Goal: Information Seeking & Learning: Learn about a topic

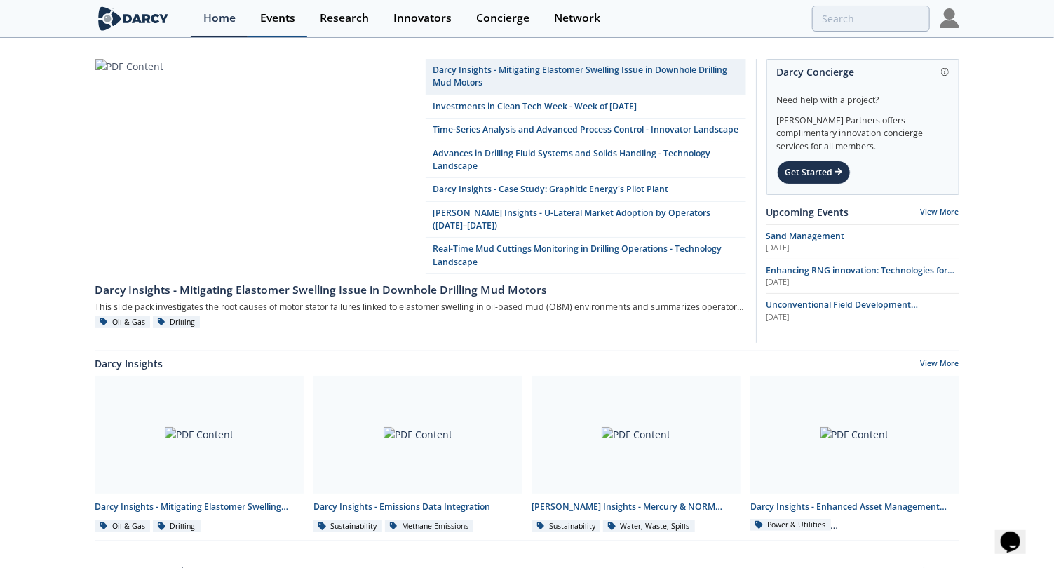
click at [285, 20] on div "Events" at bounding box center [277, 18] width 35 height 11
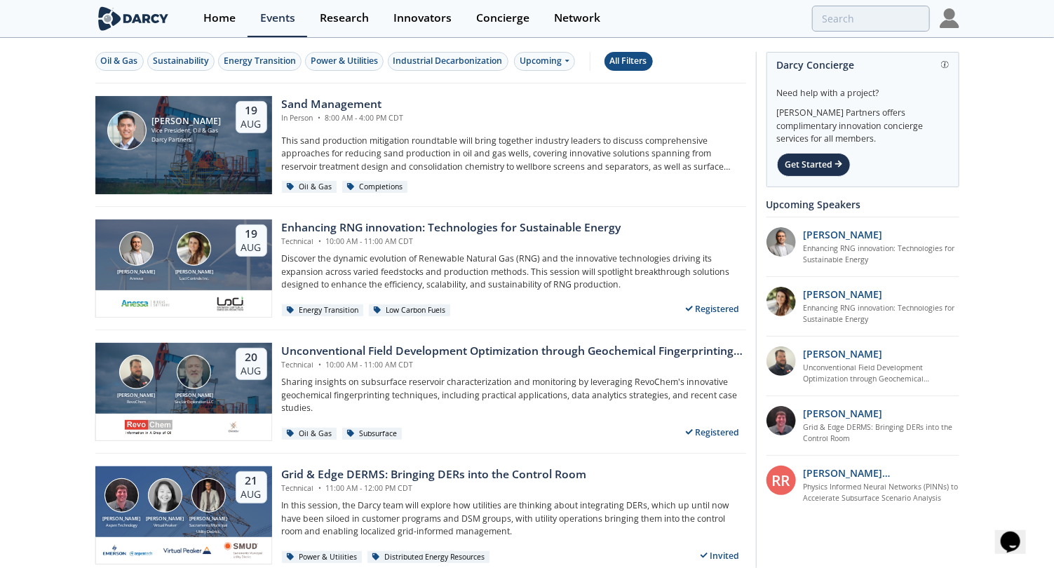
click at [624, 55] on div "All Filters" at bounding box center [628, 61] width 37 height 13
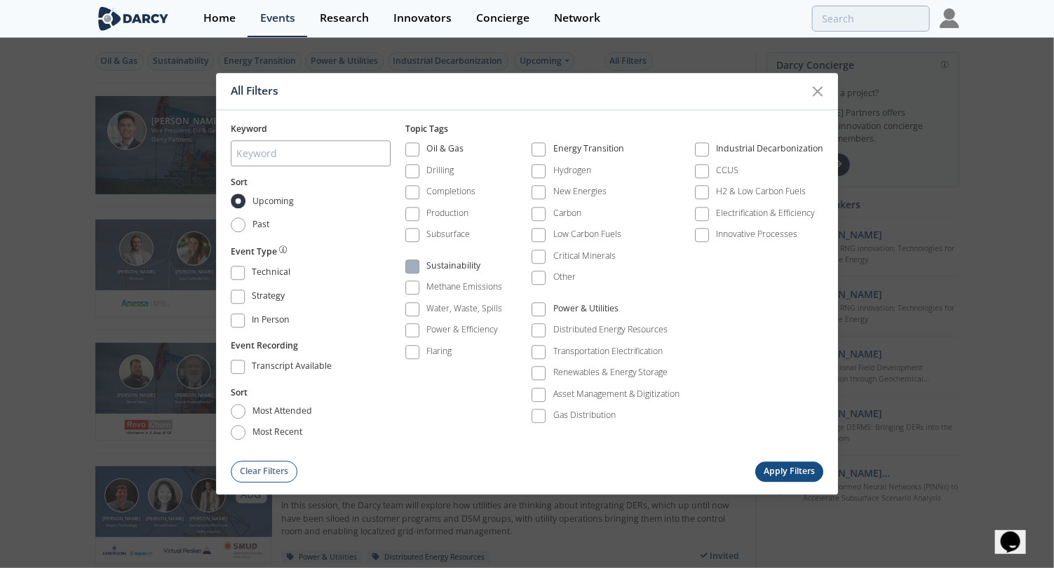
click at [415, 262] on span at bounding box center [413, 267] width 10 height 10
click at [800, 473] on button "Apply Filters" at bounding box center [789, 472] width 69 height 20
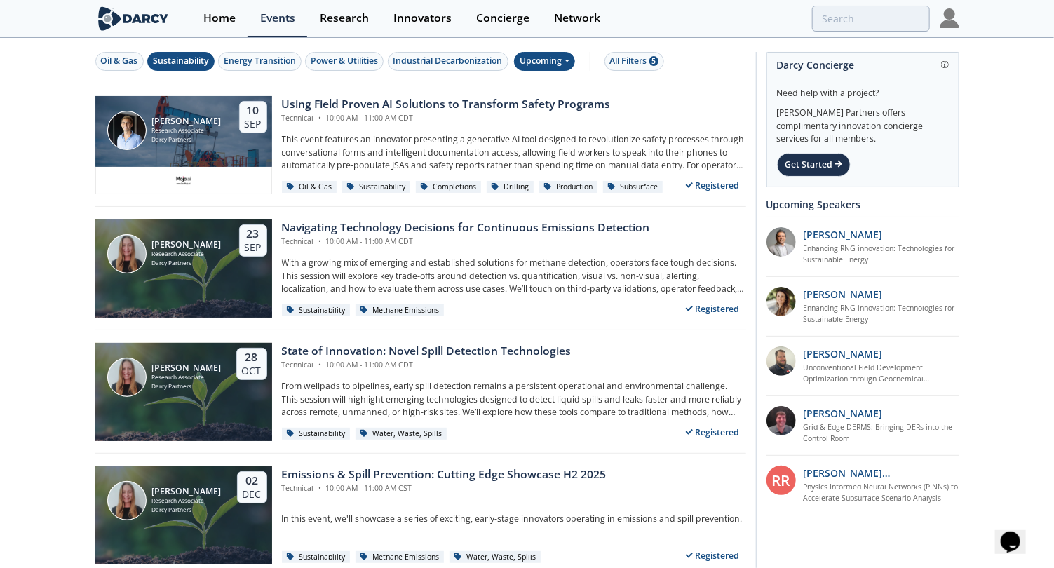
click at [565, 60] on div "Upcoming" at bounding box center [544, 61] width 61 height 19
click at [561, 107] on div "Past" at bounding box center [559, 106] width 87 height 22
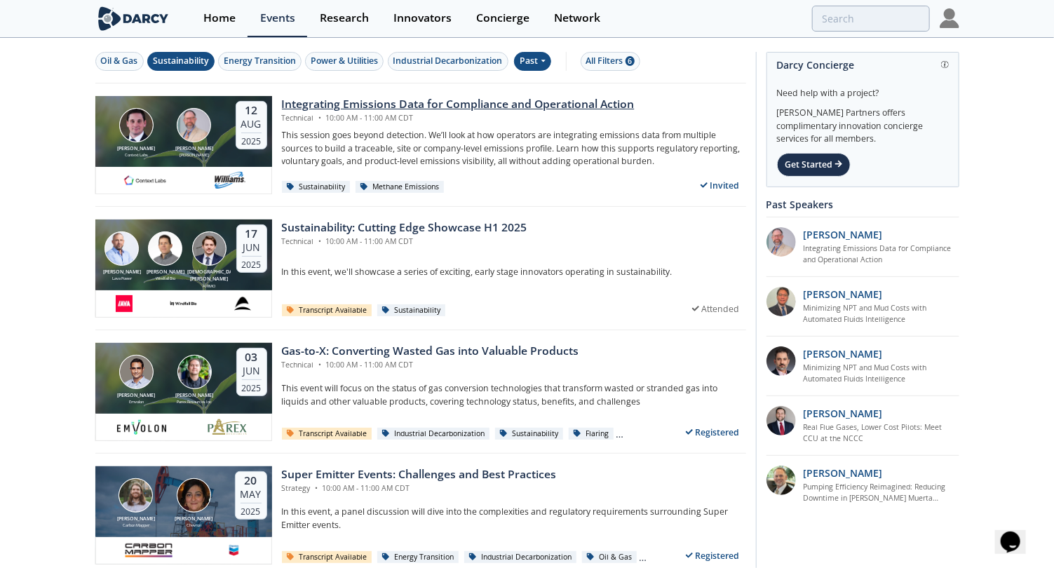
click at [603, 105] on div "Integrating Emissions Data for Compliance and Operational Action" at bounding box center [458, 104] width 353 height 17
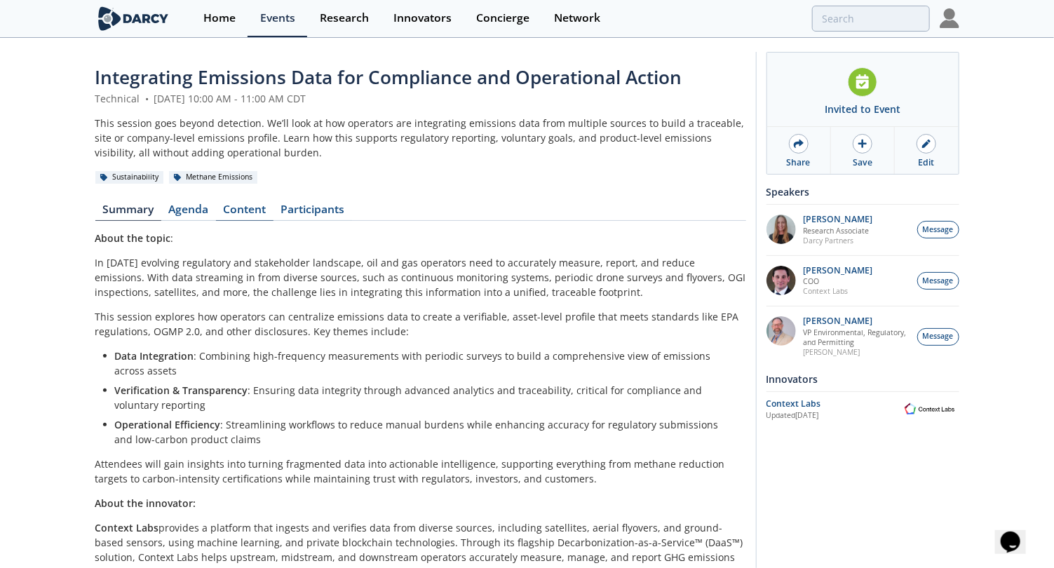
click at [252, 215] on link "Content" at bounding box center [245, 212] width 58 height 17
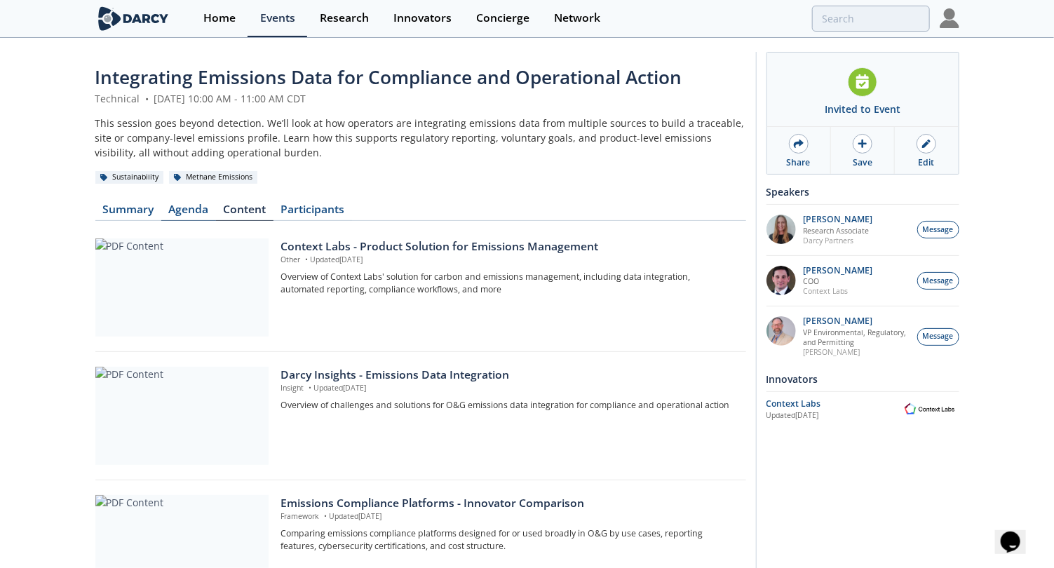
click at [197, 207] on link "Agenda" at bounding box center [188, 212] width 55 height 17
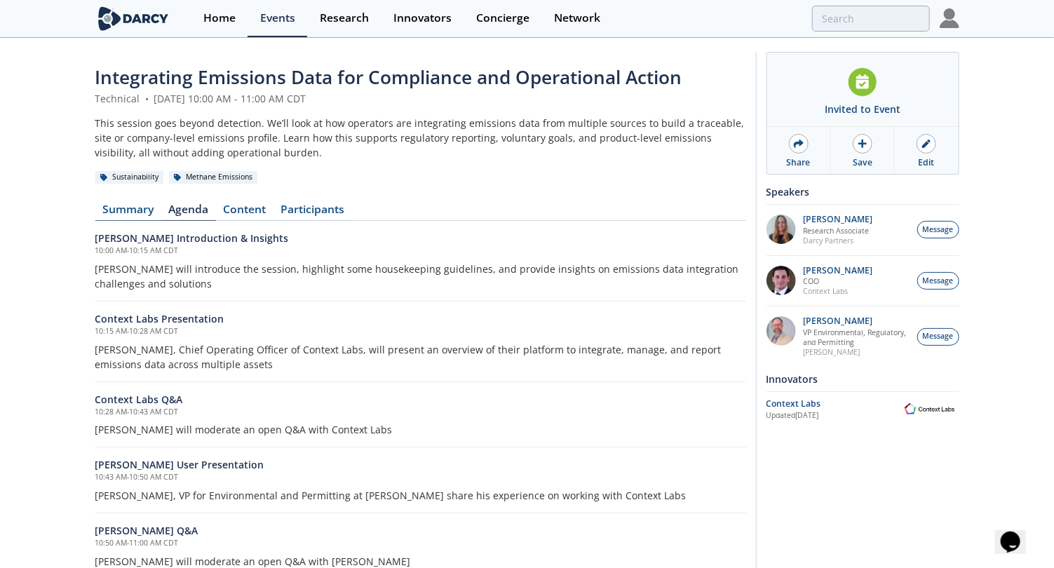
click at [126, 212] on link "Summary" at bounding box center [128, 212] width 66 height 17
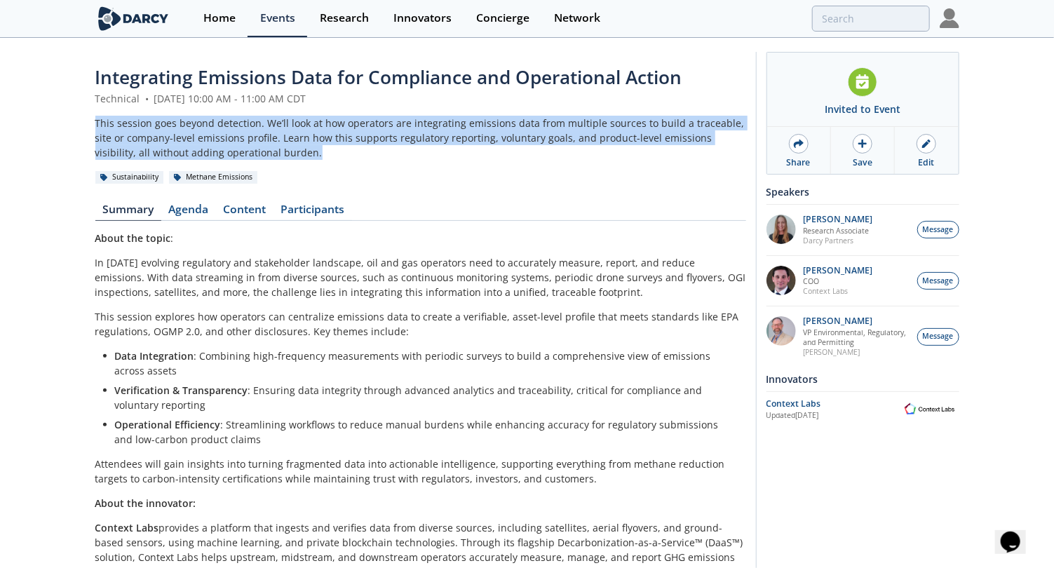
drag, startPoint x: 278, startPoint y: 156, endPoint x: 68, endPoint y: 127, distance: 211.8
click at [68, 127] on div "Integrating Emissions Data for Compliance and Operational Action Technical • Au…" at bounding box center [527, 422] width 1054 height 766
copy div "This session goes beyond detection. We’ll look at how operators are integrating…"
click at [137, 206] on link "Summary" at bounding box center [128, 212] width 66 height 17
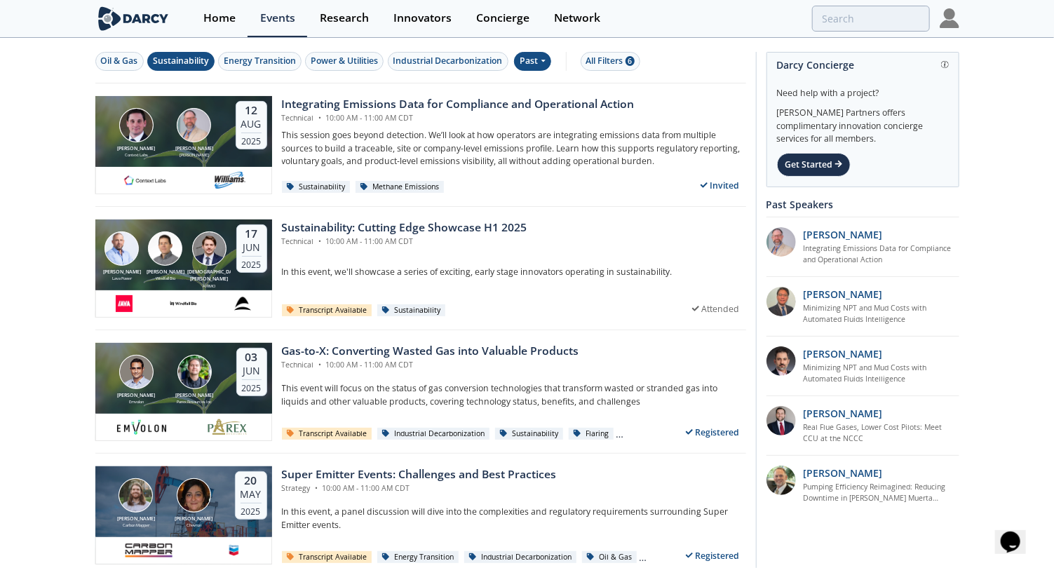
click at [546, 55] on div "Past" at bounding box center [532, 61] width 37 height 19
click at [542, 79] on div "Upcoming" at bounding box center [559, 85] width 87 height 22
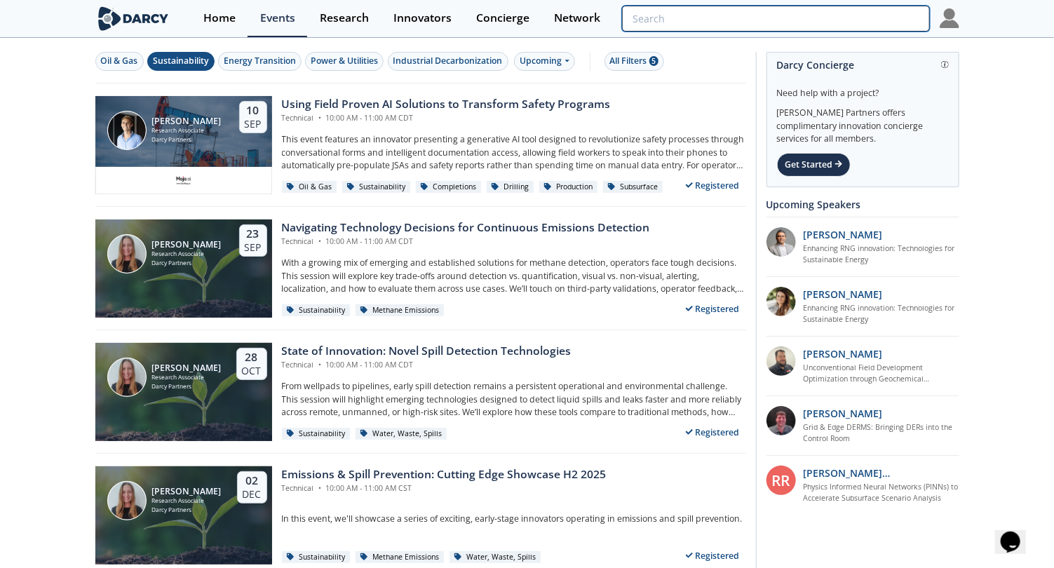
click at [826, 15] on input "search" at bounding box center [775, 19] width 307 height 26
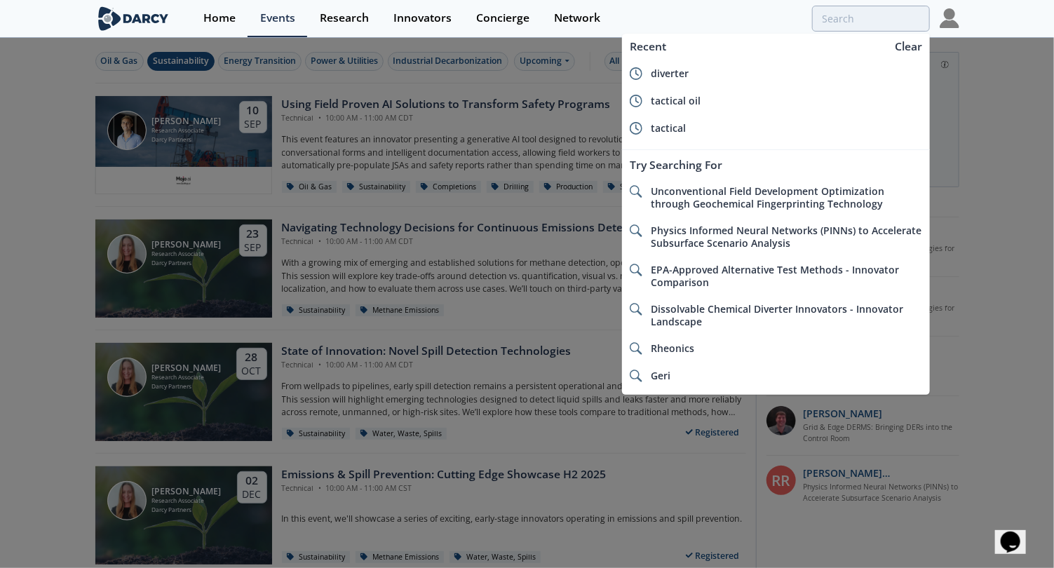
click at [409, 124] on div at bounding box center [527, 284] width 1054 height 568
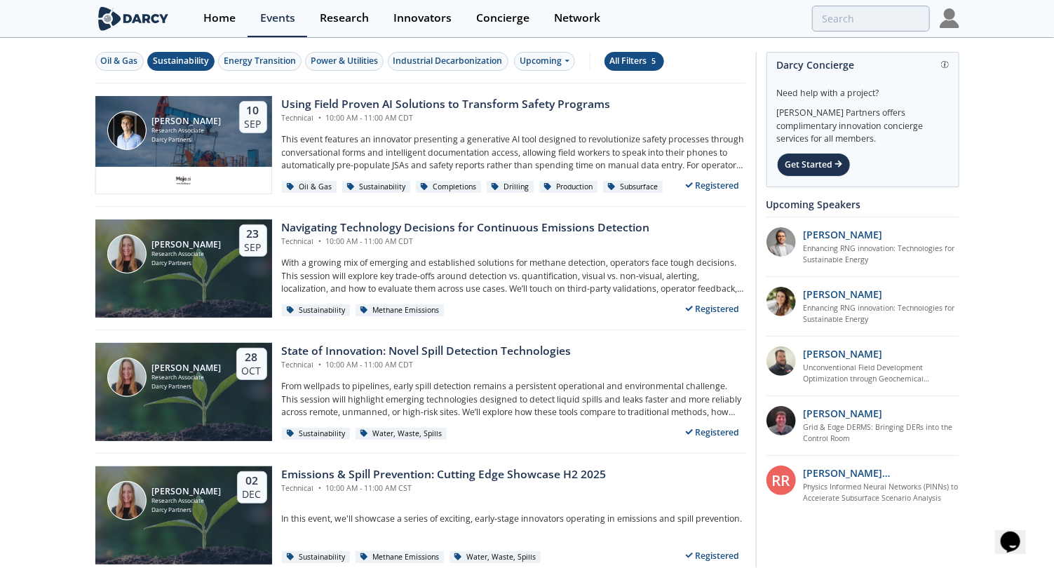
click at [619, 55] on div "All Filters 5" at bounding box center [634, 61] width 48 height 13
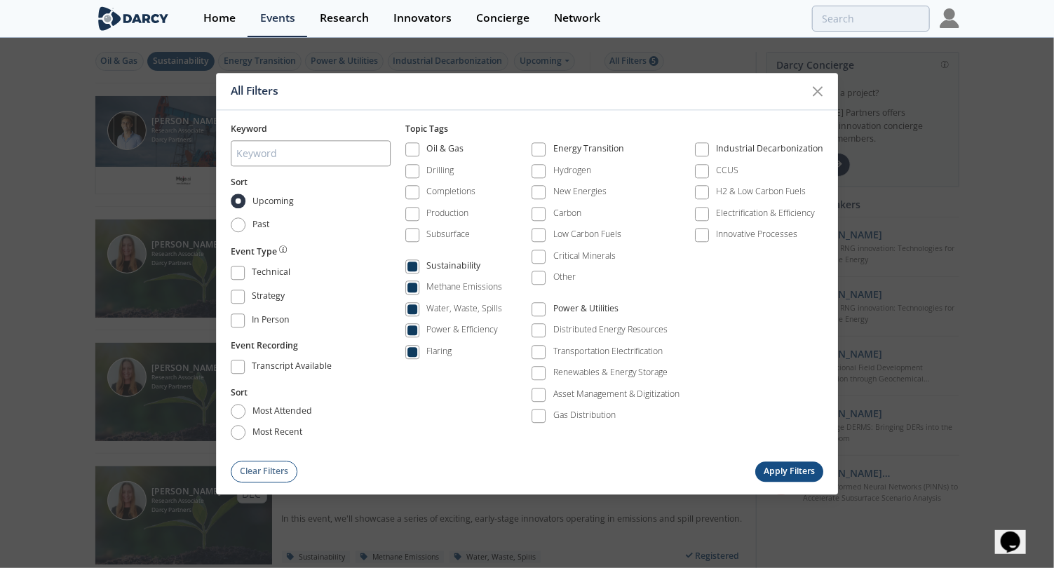
click at [781, 473] on button "Apply Filters" at bounding box center [789, 472] width 69 height 20
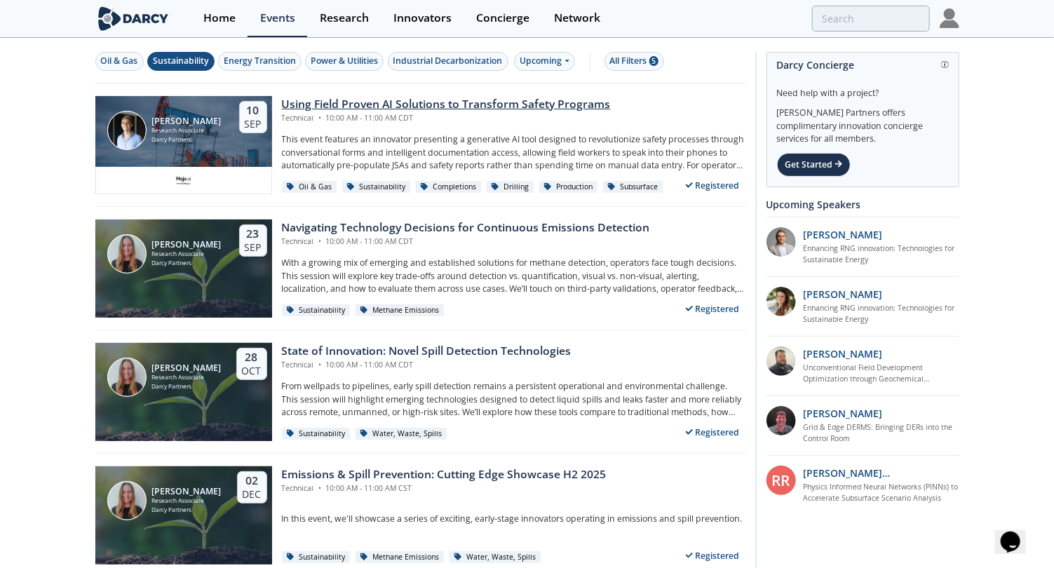
click at [448, 99] on div "Using Field Proven AI Solutions to Transform Safety Programs" at bounding box center [446, 104] width 329 height 17
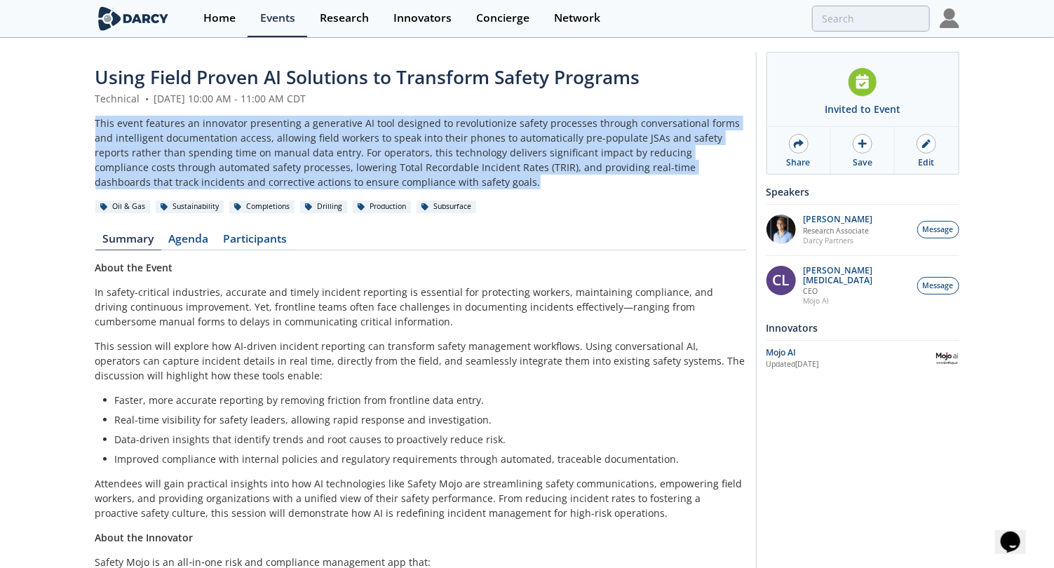
drag, startPoint x: 88, startPoint y: 118, endPoint x: 426, endPoint y: 180, distance: 343.7
click at [426, 180] on div "Using Field Proven AI Solutions to Transform Safety Programs Technical • Septem…" at bounding box center [527, 395] width 1054 height 712
copy div "This event features an innovator presenting a generative AI tool designed to re…"
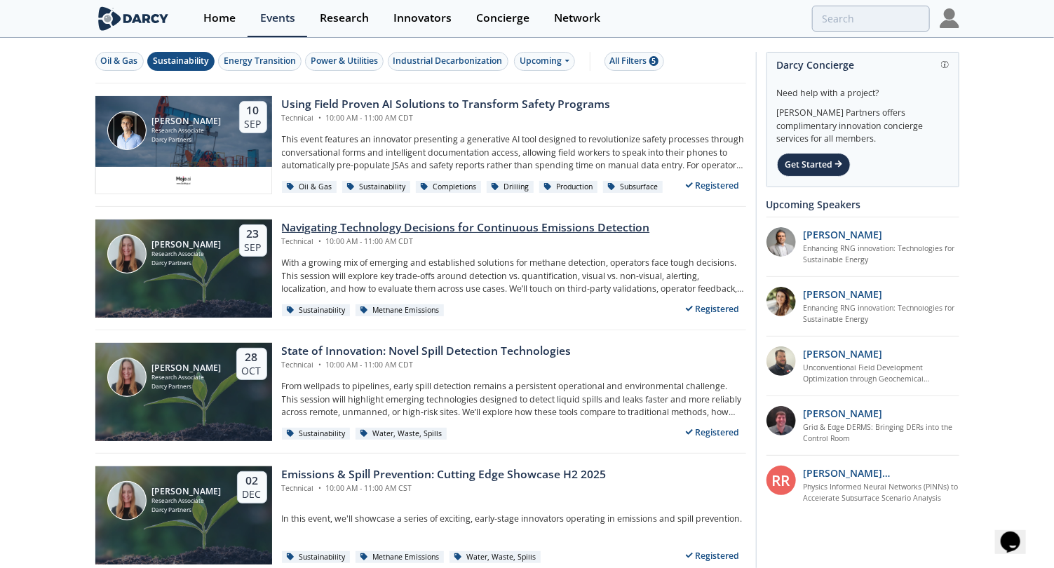
click at [347, 227] on div "Navigating Technology Decisions for Continuous Emissions Detection" at bounding box center [466, 228] width 368 height 17
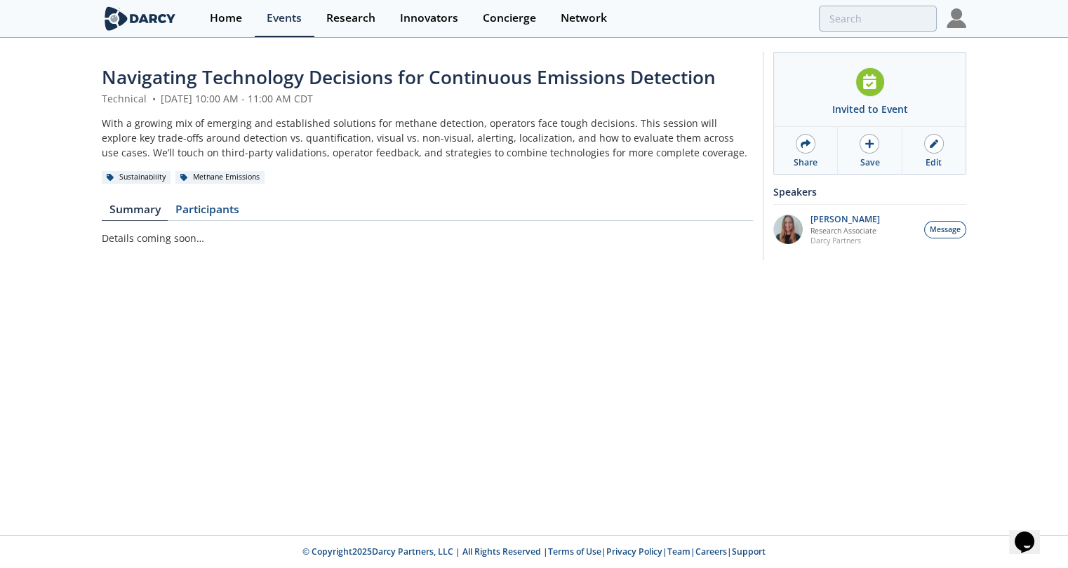
click at [305, 166] on header "Navigating Technology Decisions for Continuous Emissions Detection Technical • …" at bounding box center [427, 124] width 651 height 121
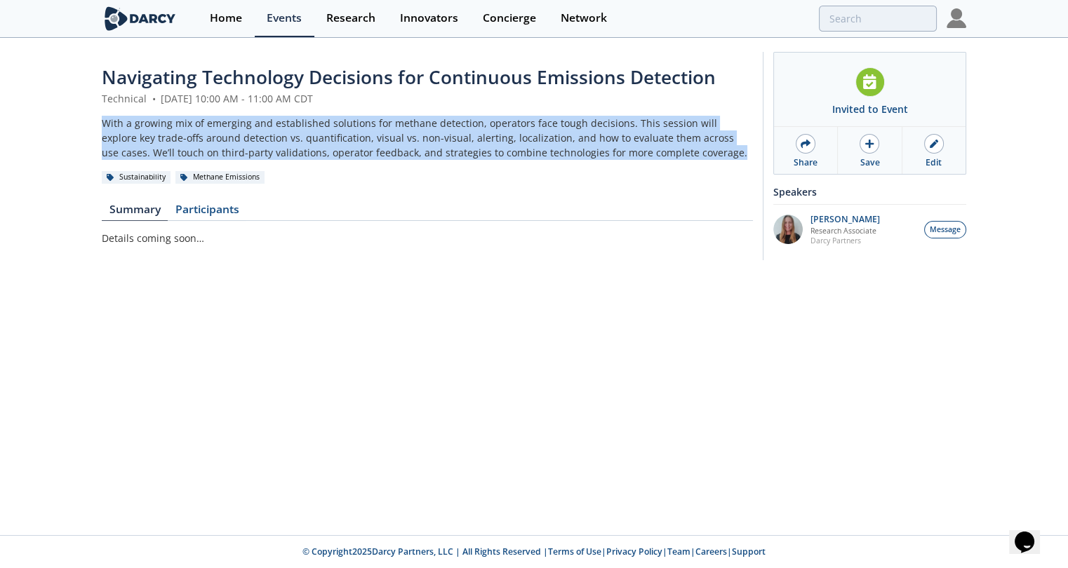
drag, startPoint x: 669, startPoint y: 153, endPoint x: 58, endPoint y: 122, distance: 612.4
click at [58, 122] on div "Navigating Technology Decisions for Continuous Emissions Detection Technical • …" at bounding box center [534, 159] width 1068 height 241
copy div "With a growing mix of emerging and established solutions for methane detection,…"
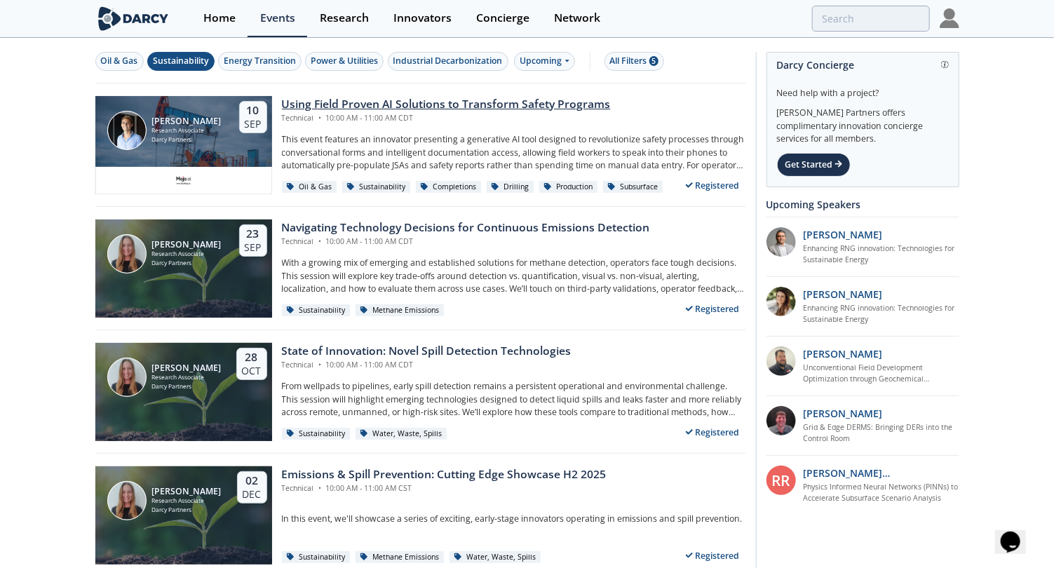
click at [427, 99] on div "Using Field Proven AI Solutions to Transform Safety Programs" at bounding box center [446, 104] width 329 height 17
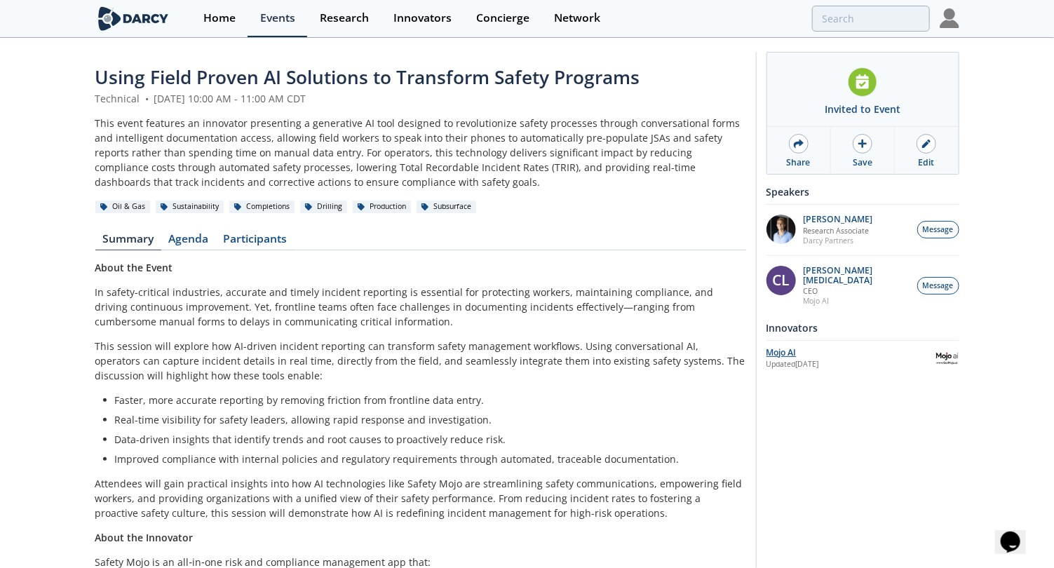
click at [790, 347] on div "Mojo AI" at bounding box center [851, 353] width 168 height 13
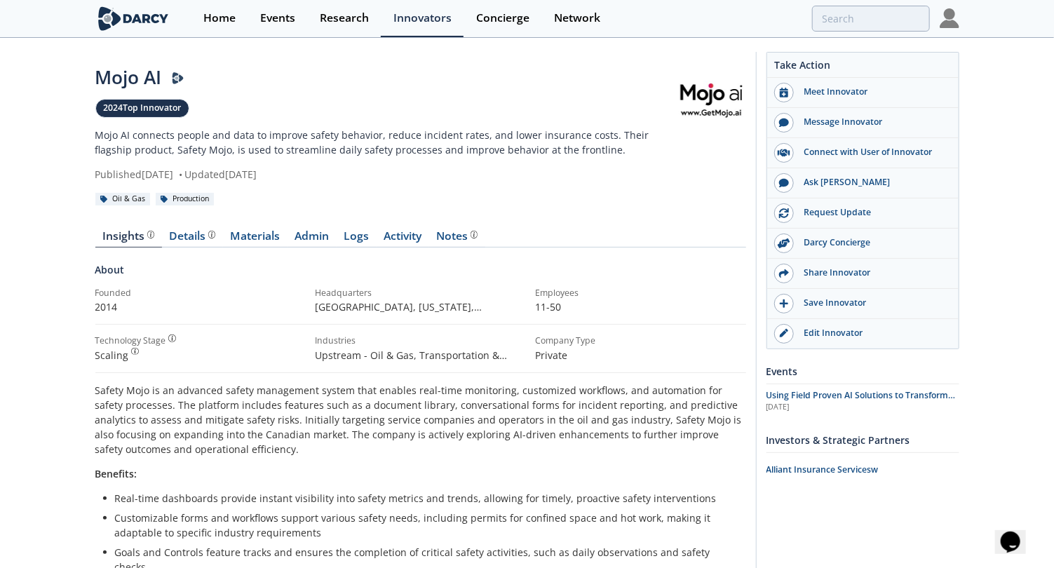
click at [726, 89] on link at bounding box center [711, 99] width 70 height 70
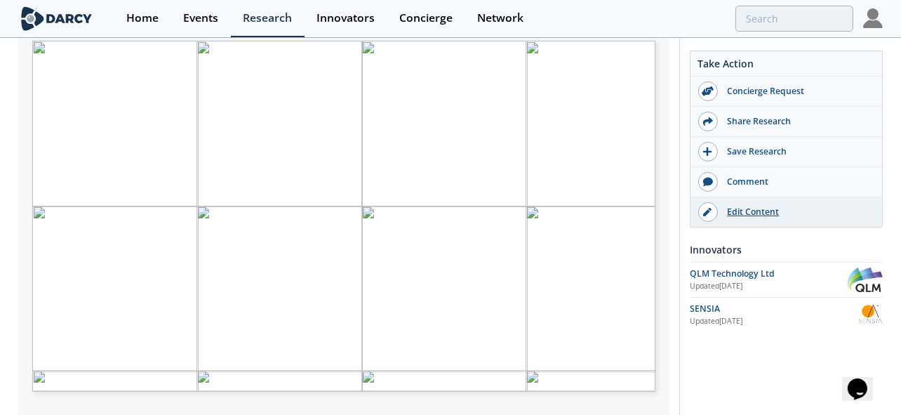
scroll to position [646, 0]
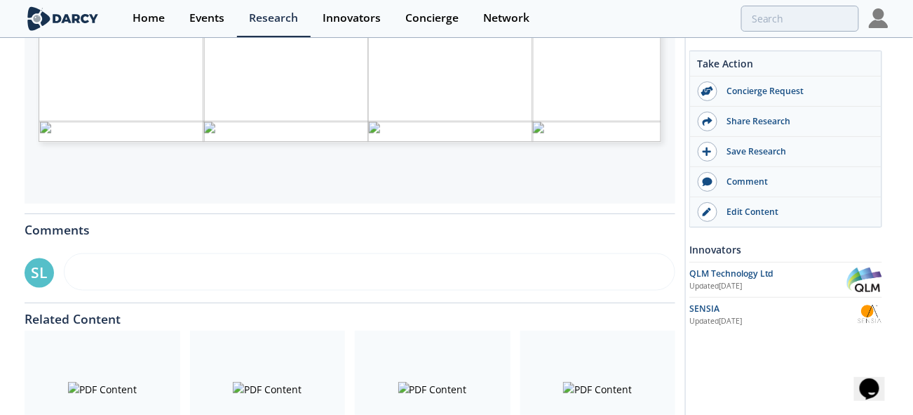
type input "1"
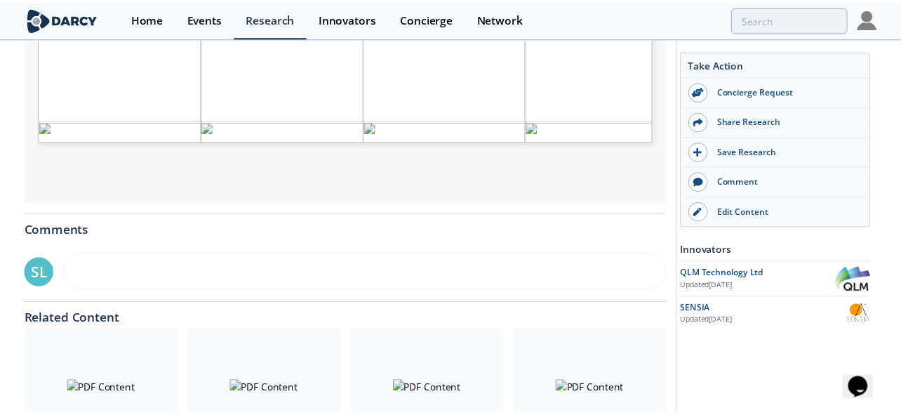
scroll to position [120, 0]
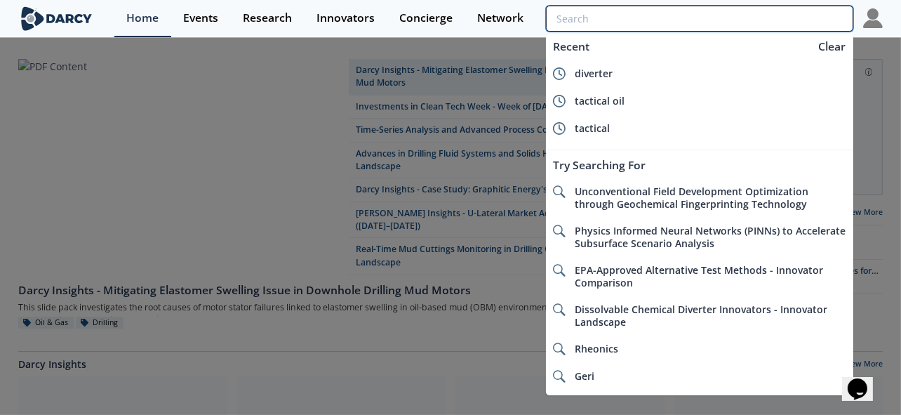
click at [807, 22] on input "search" at bounding box center [699, 19] width 307 height 26
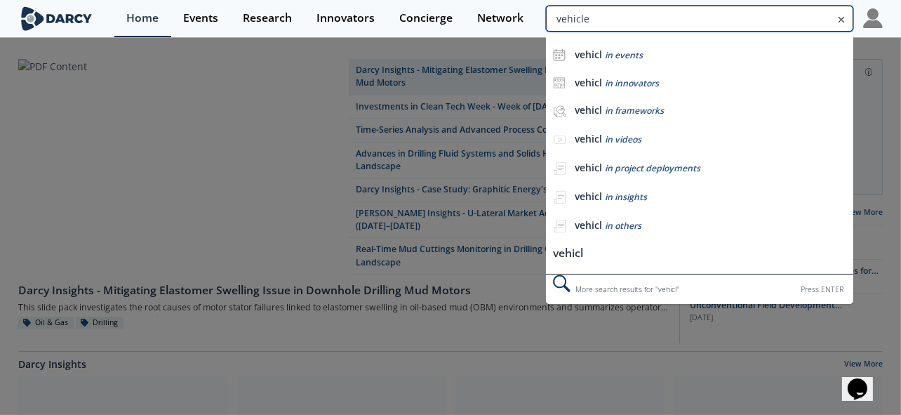
type input "vehicle"
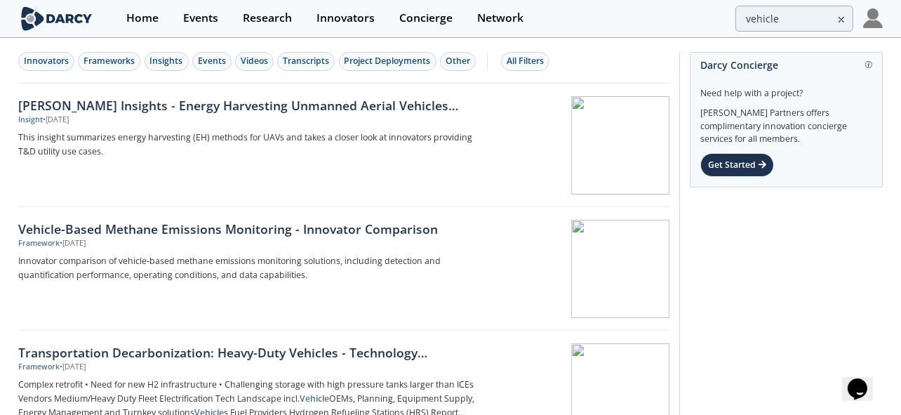
click at [282, 229] on div "Vehicle-Based Methane Emissions Monitoring - Innovator Comparison" at bounding box center [250, 229] width 464 height 18
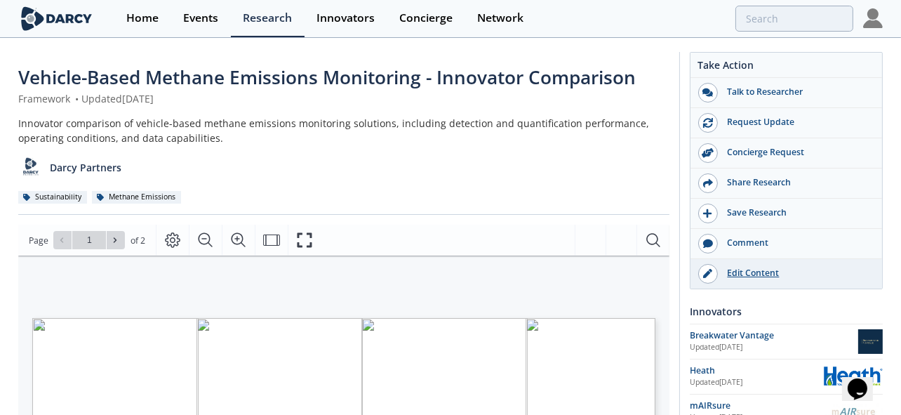
click at [750, 267] on div "Edit Content" at bounding box center [796, 273] width 157 height 13
